Goal: Navigation & Orientation: Go to known website

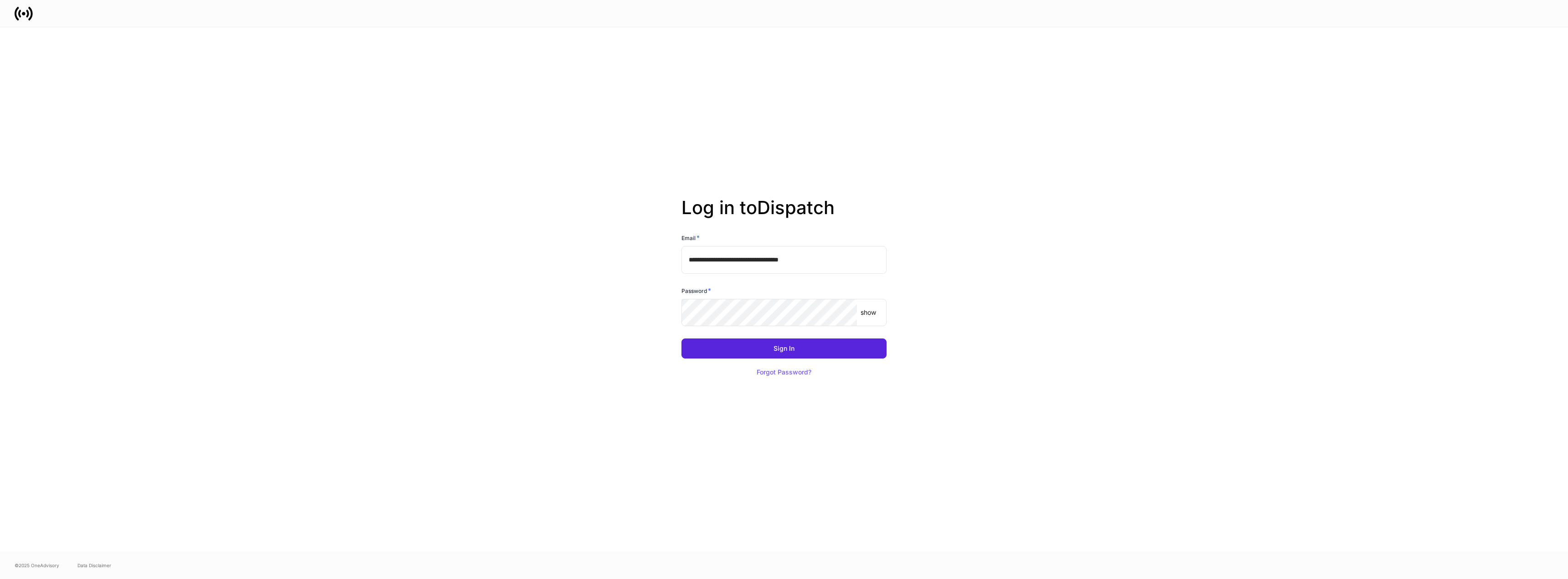
click at [777, 263] on input "**********" at bounding box center [784, 259] width 205 height 27
type input "**********"
click at [791, 349] on div "Sign In" at bounding box center [784, 348] width 21 height 6
